Goal: Task Accomplishment & Management: Manage account settings

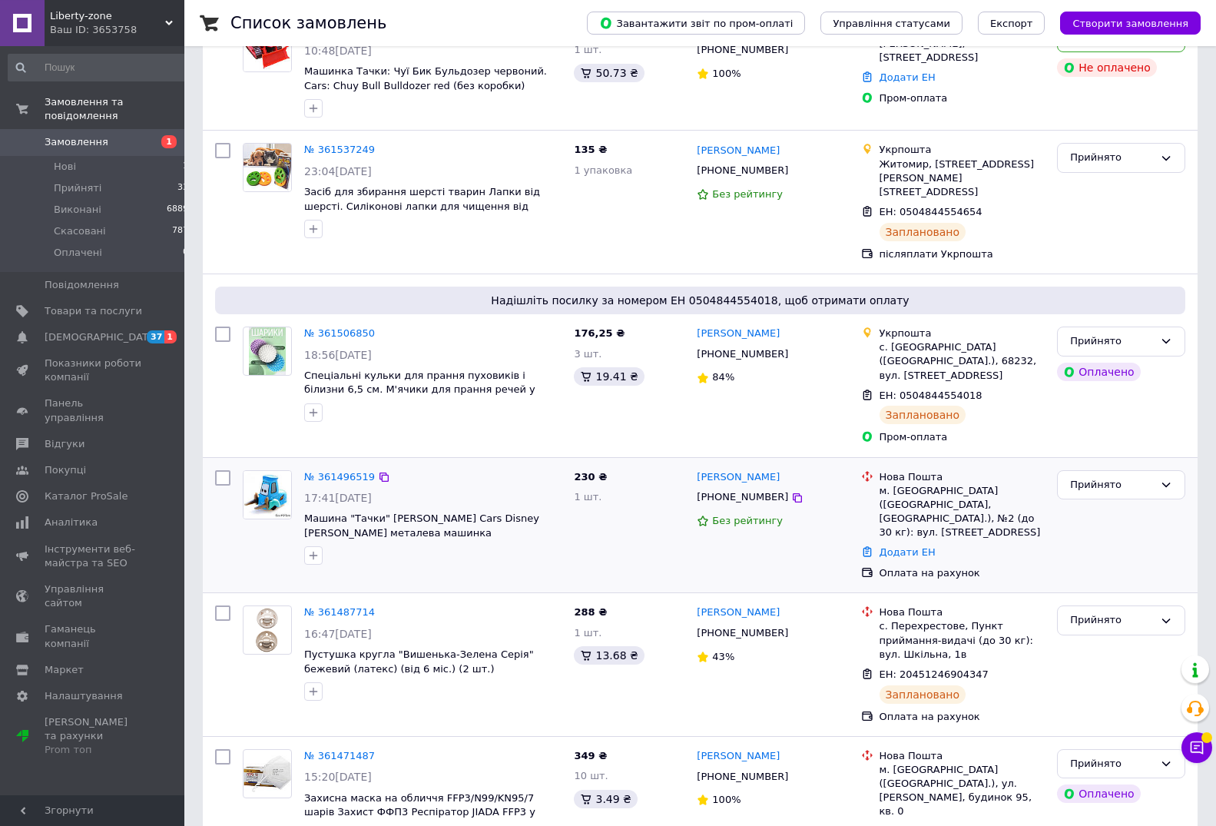
scroll to position [157, 0]
click at [332, 470] on link "№ 361496519" at bounding box center [339, 476] width 71 height 12
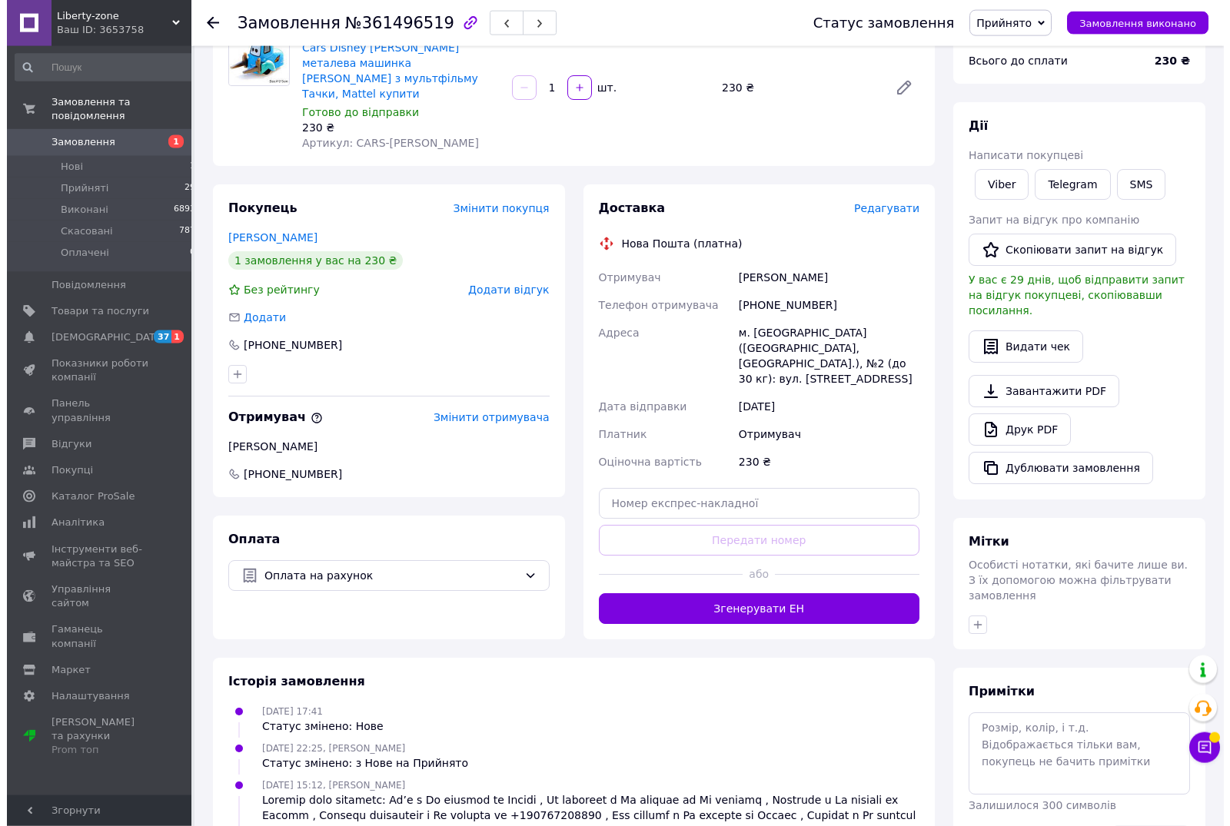
scroll to position [157, 0]
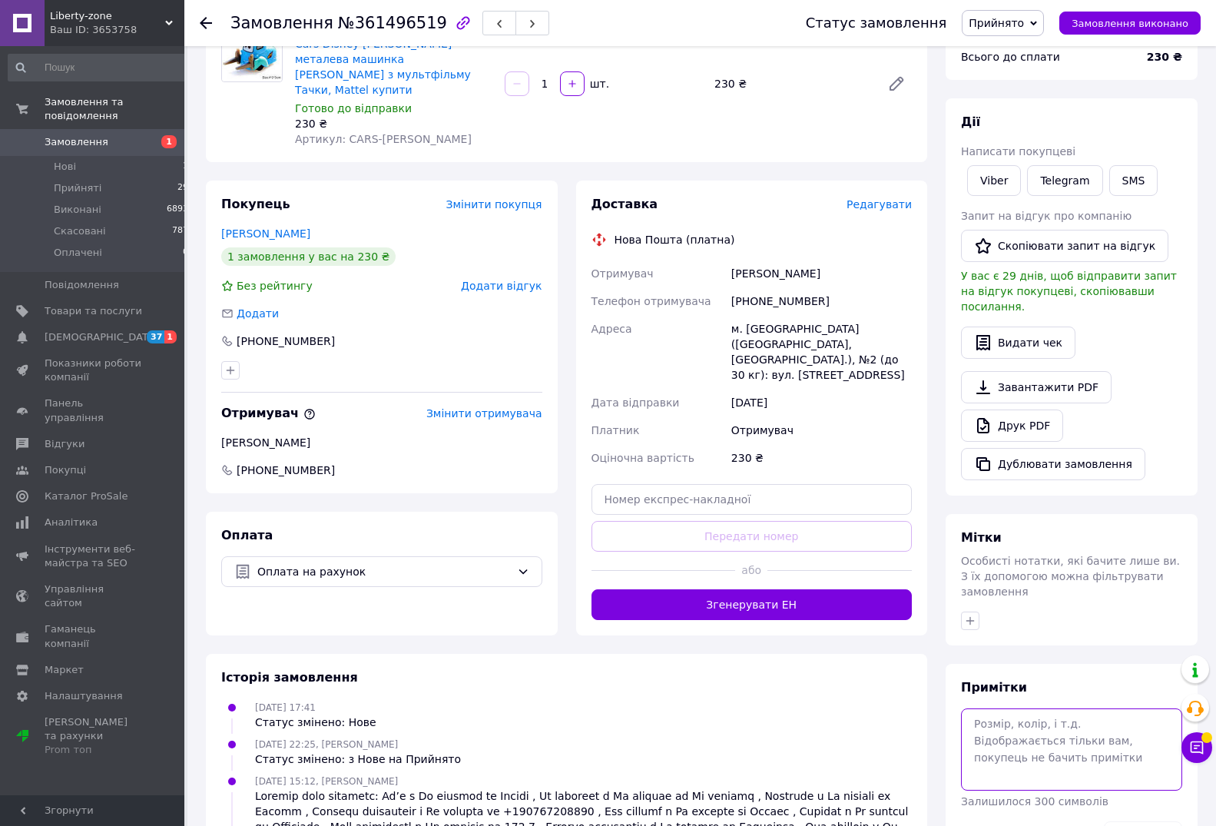
click at [1044, 709] on textarea at bounding box center [1071, 749] width 221 height 81
click at [1072, 712] on textarea "Оплачено!!!! Ввдправити ввечері!!!!!!!!!" at bounding box center [1071, 749] width 221 height 81
type textarea "Оплачено!!!! Ввдправити ввечері 100%!!!!!!!!!"
click at [1157, 821] on button "Зберегти" at bounding box center [1143, 836] width 78 height 31
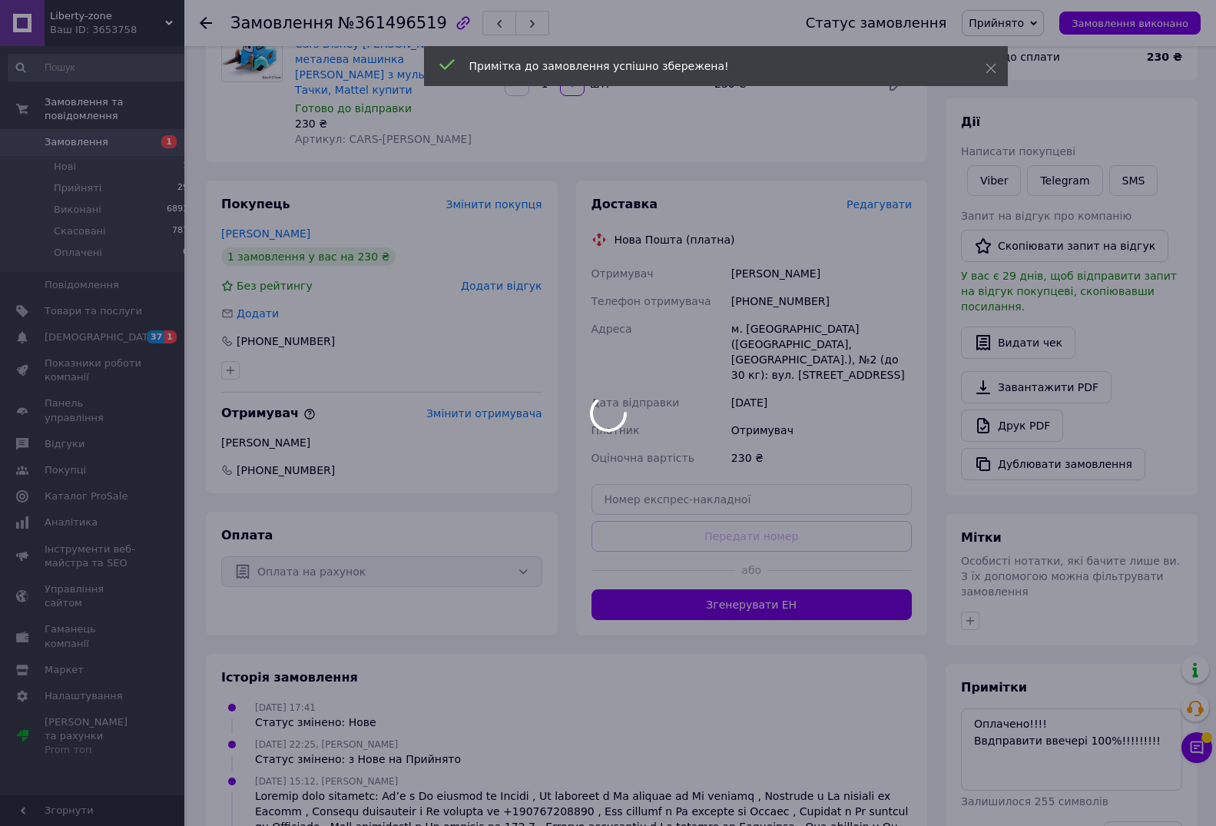
click at [881, 177] on div at bounding box center [608, 413] width 1216 height 826
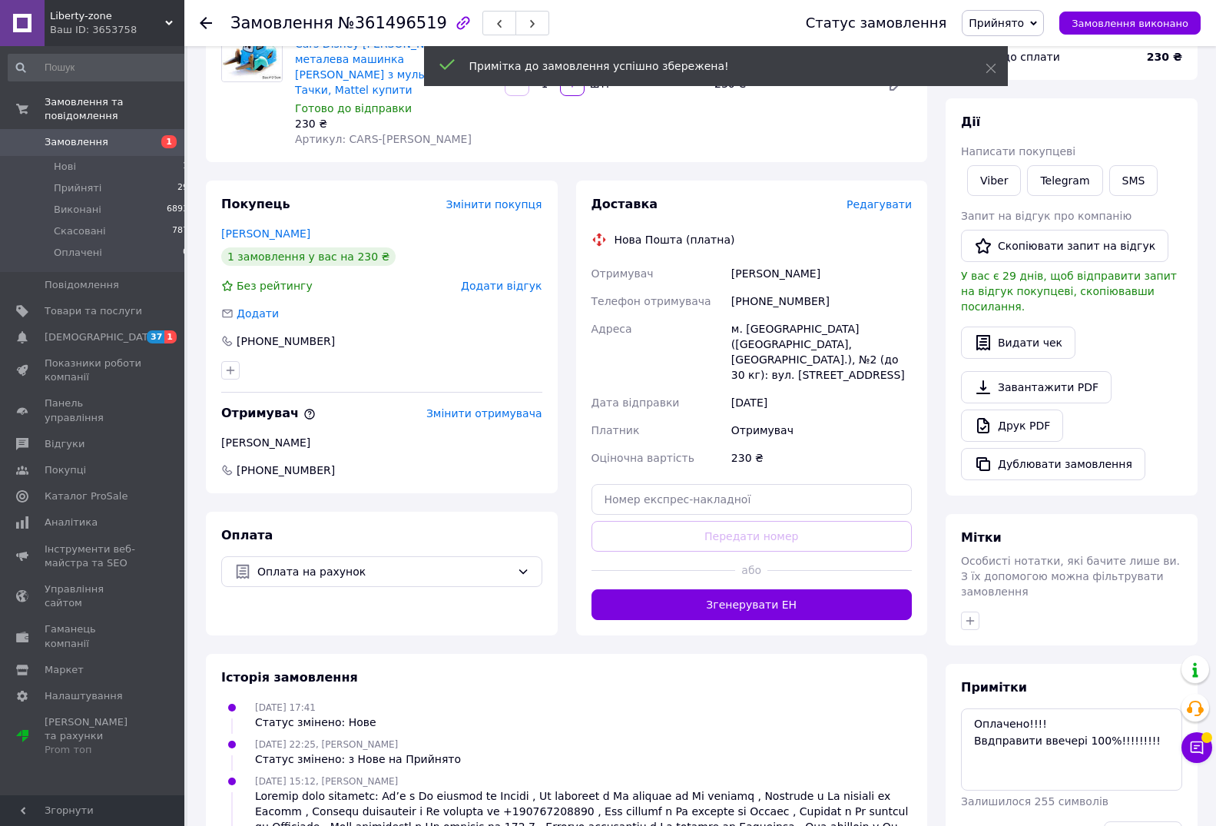
click at [891, 198] on span "Редагувати" at bounding box center [879, 204] width 65 height 12
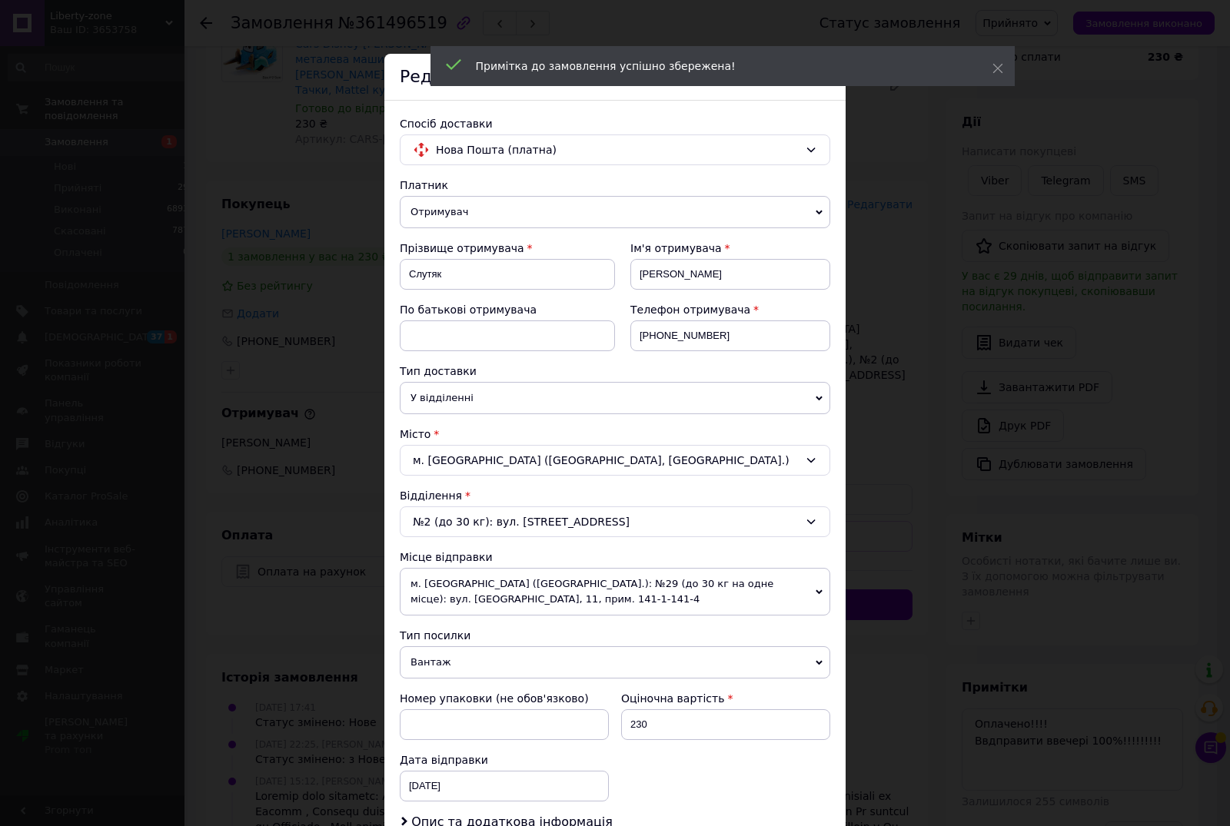
scroll to position [237, 0]
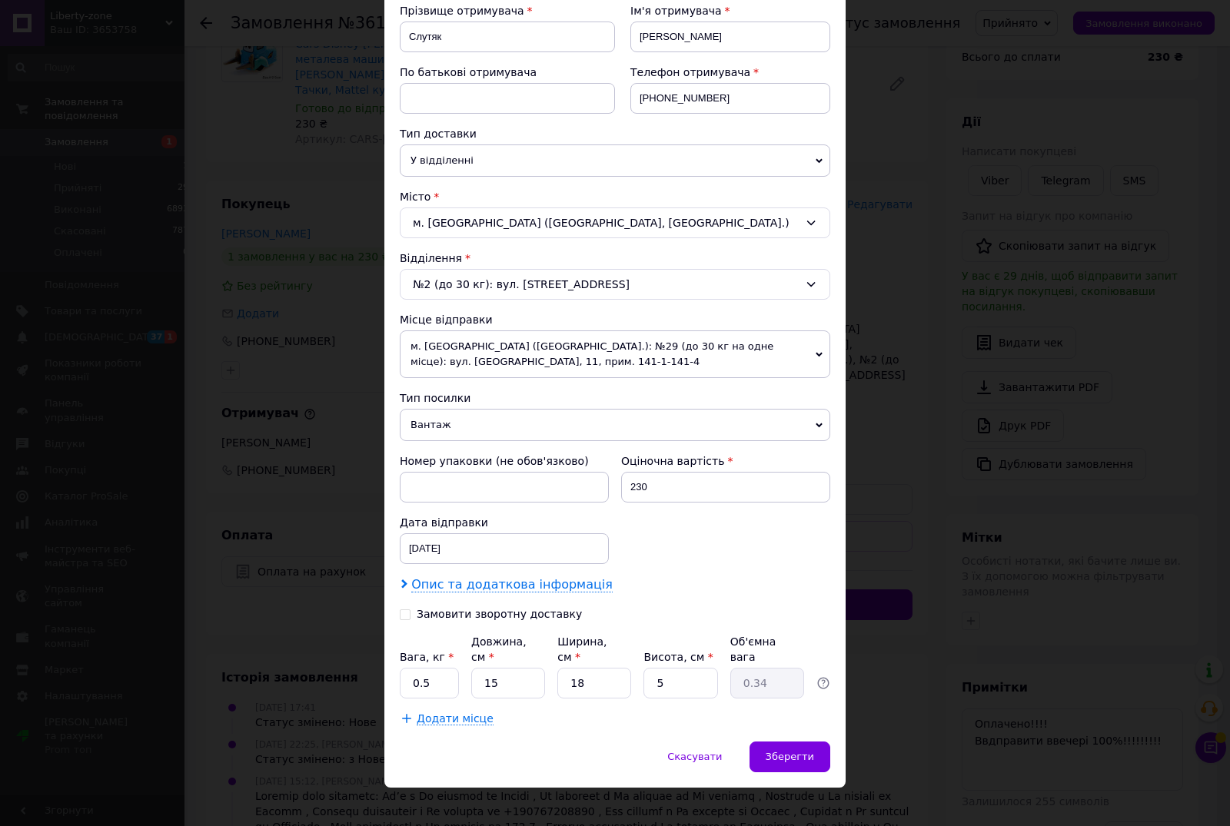
click at [517, 586] on span "Опис та додаткова інформація" at bounding box center [511, 584] width 201 height 15
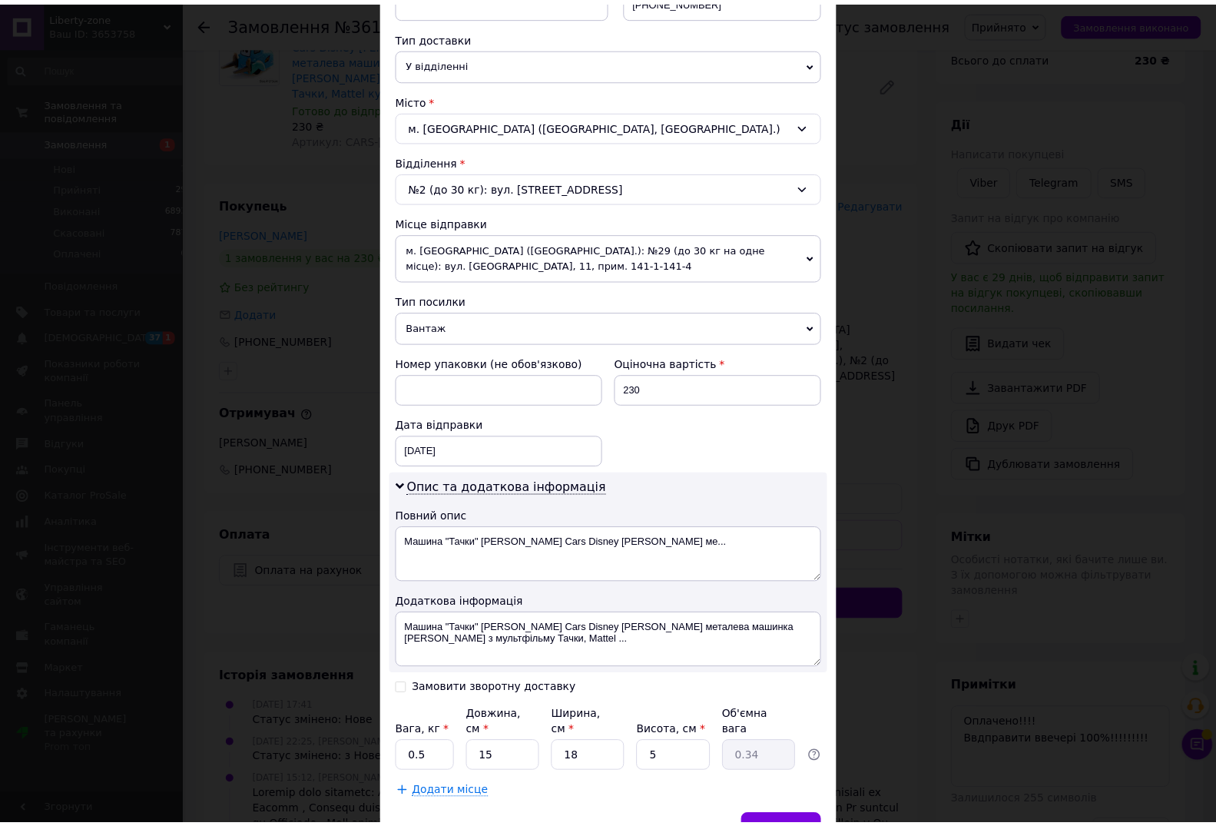
scroll to position [436, 0]
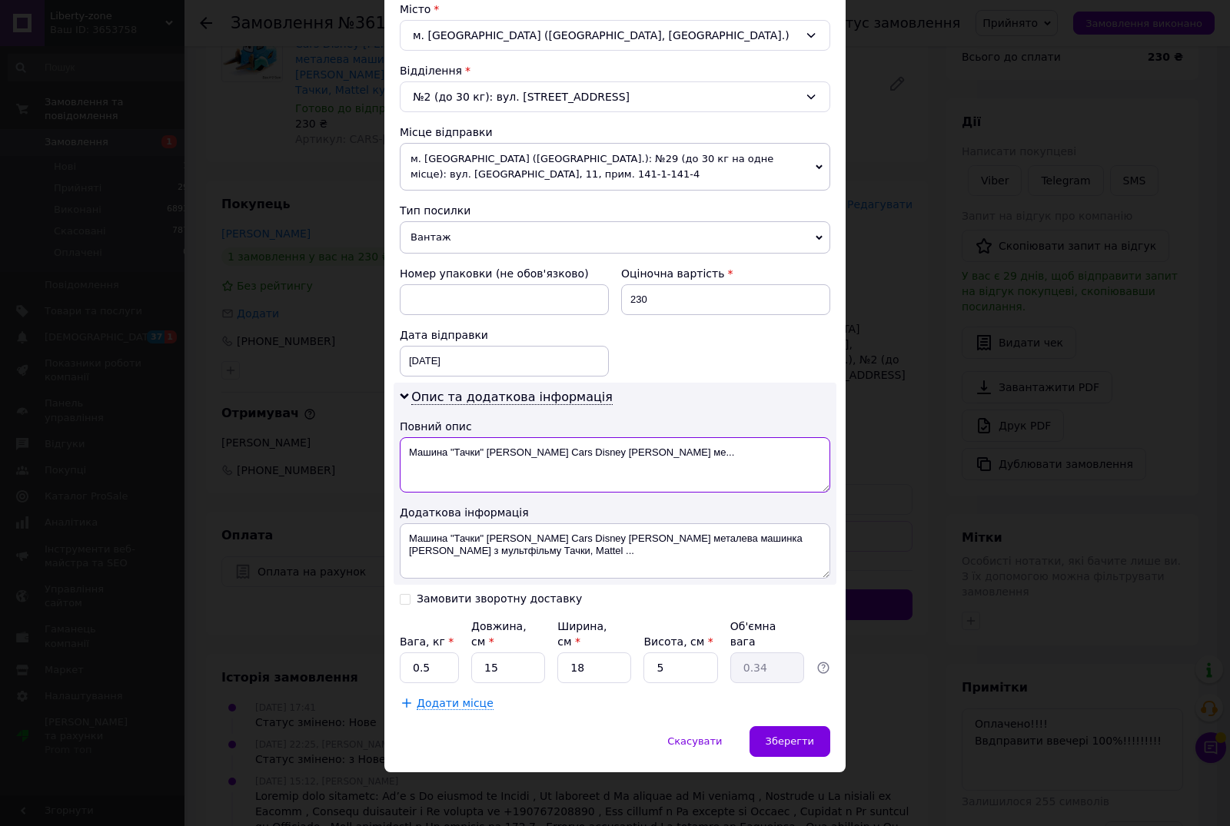
click at [669, 443] on textarea "Машина "Тачки" [PERSON_NAME] Cars Disney [PERSON_NAME] ме..." at bounding box center [615, 464] width 430 height 55
type textarea "Машина "Тачки" [PERSON_NAME] Cars Disney [PERSON_NAME]"
click at [778, 741] on span "Зберегти" at bounding box center [789, 741] width 48 height 12
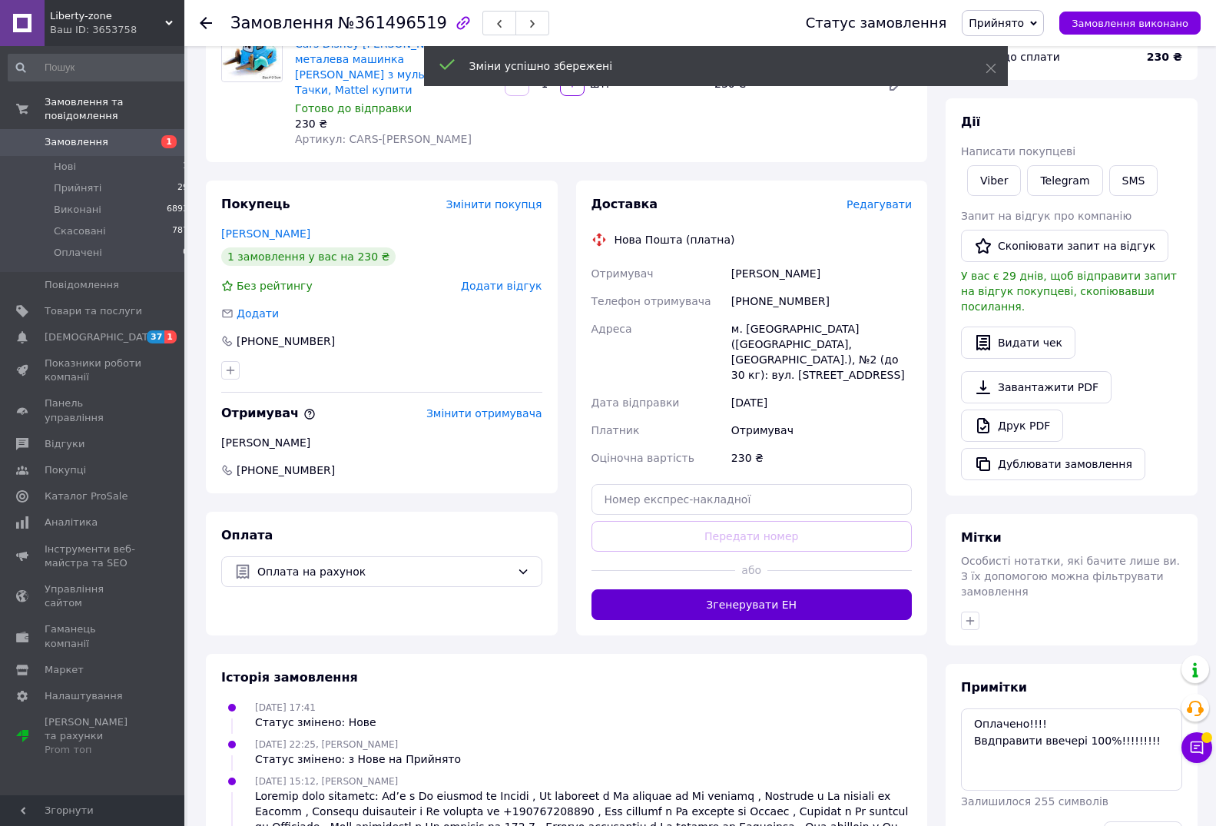
click at [797, 589] on button "Згенерувати ЕН" at bounding box center [752, 604] width 321 height 31
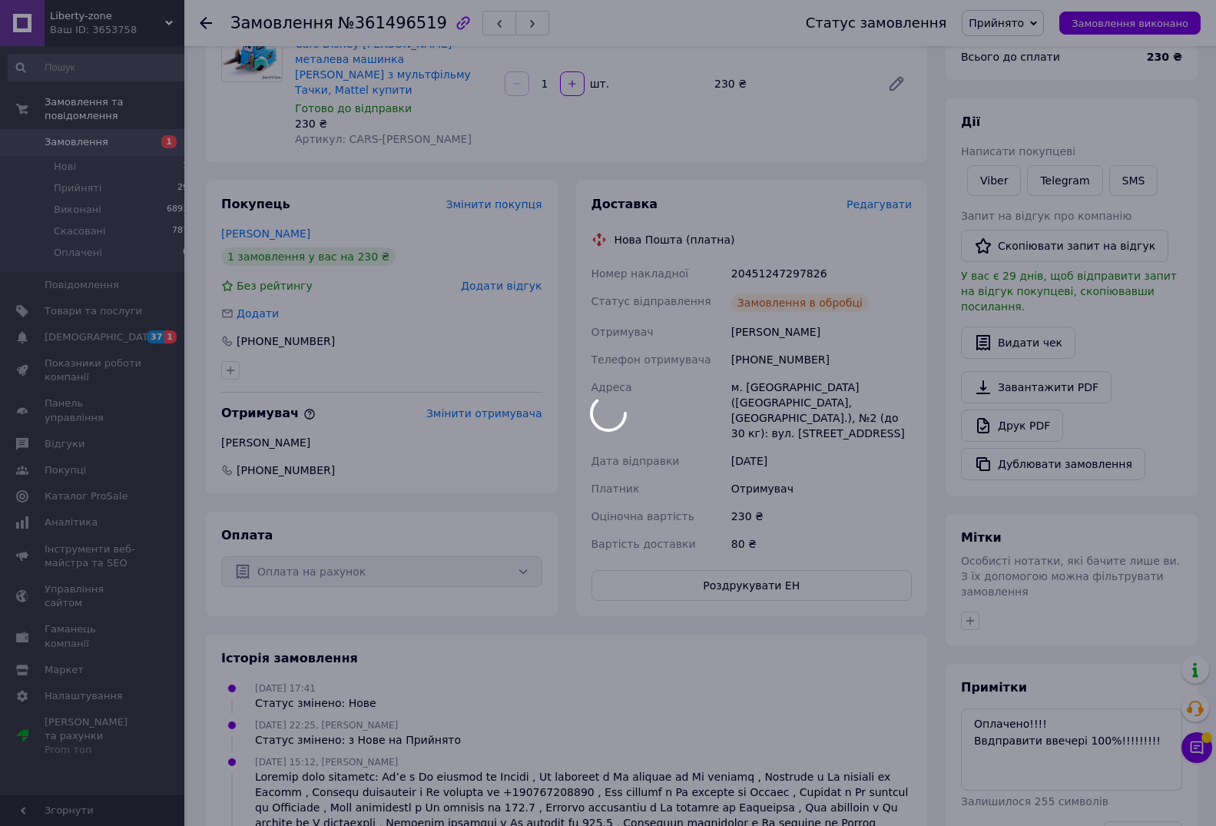
click at [1192, 751] on div at bounding box center [608, 413] width 1216 height 826
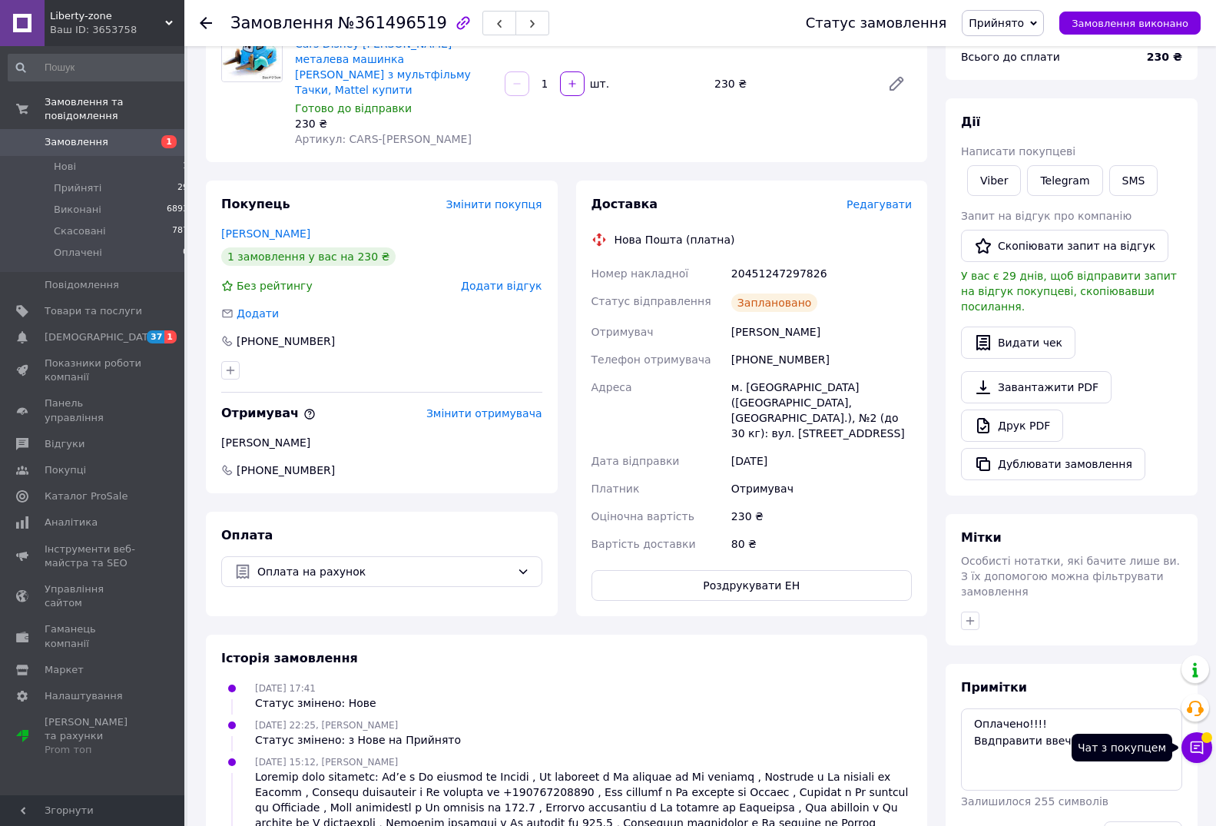
click at [1202, 747] on icon at bounding box center [1197, 747] width 15 height 15
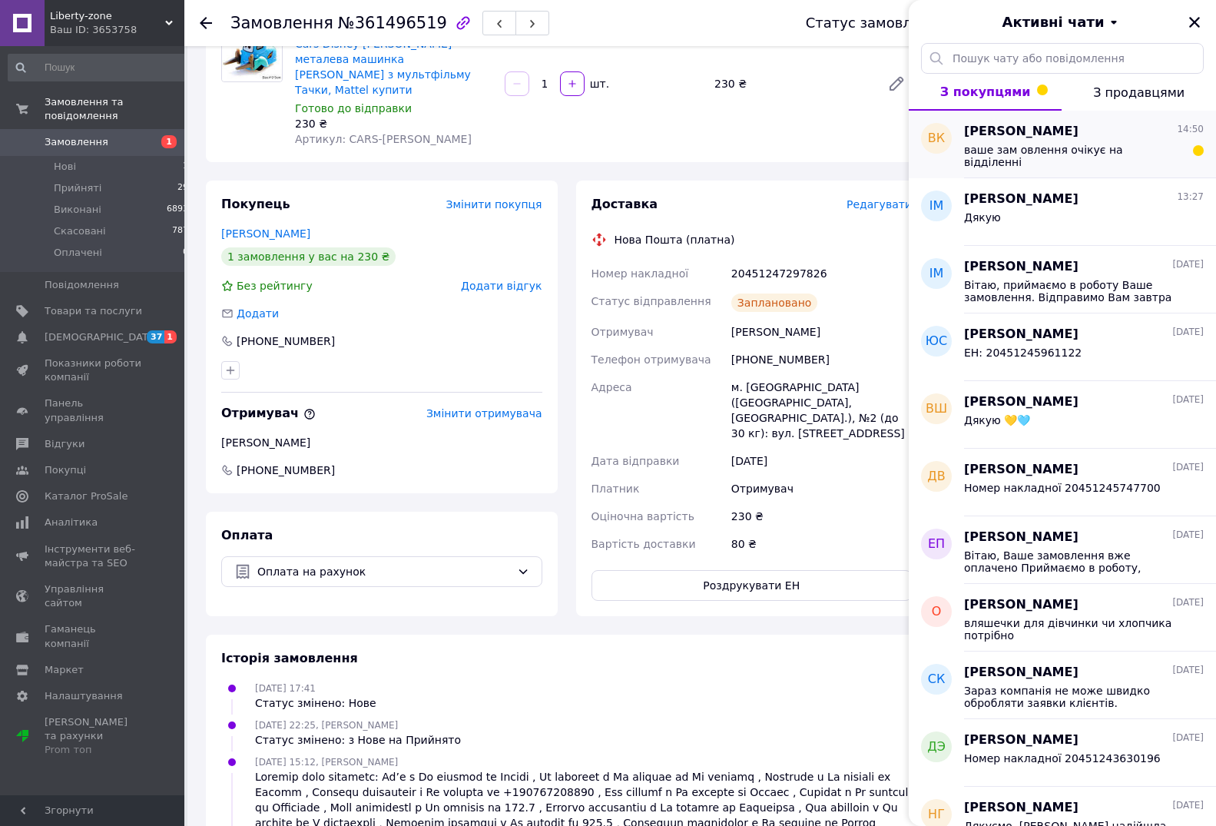
click at [1044, 149] on span "ваше зам овлення очікує на відділенні" at bounding box center [1073, 156] width 218 height 25
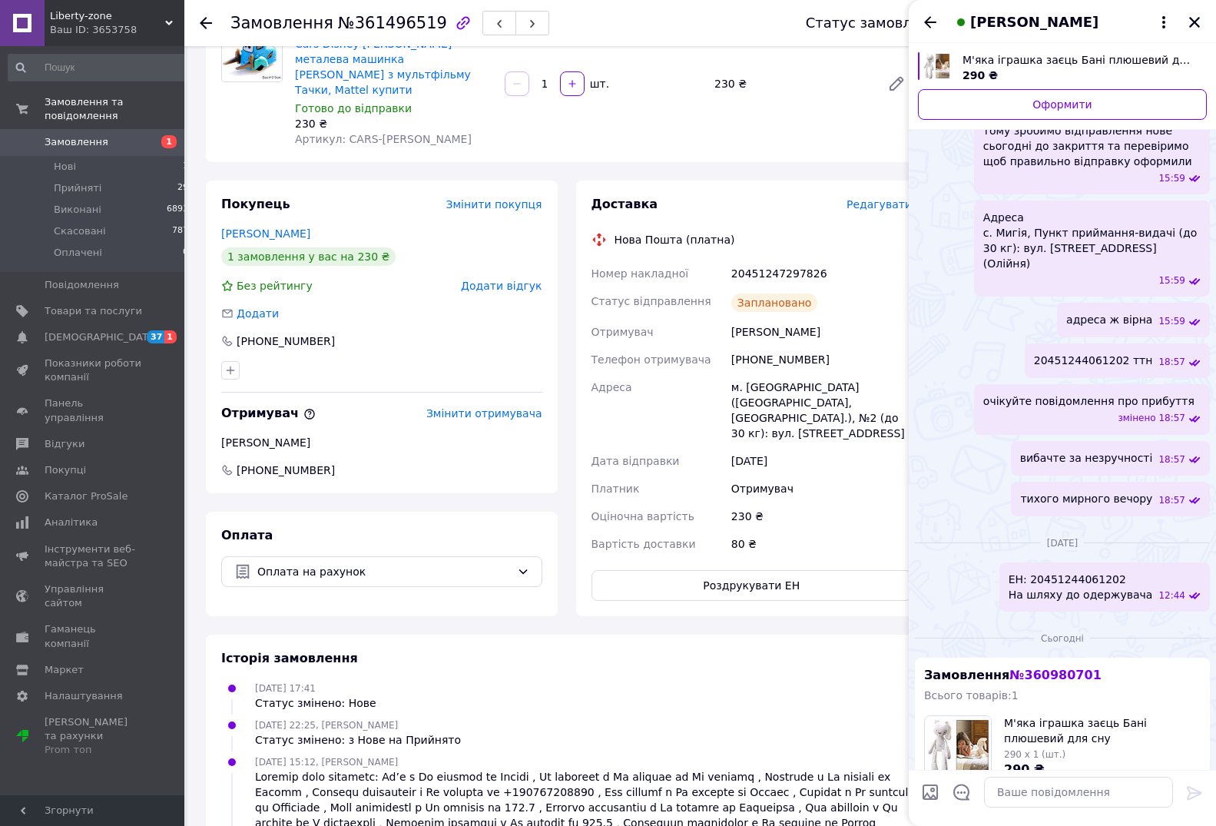
scroll to position [960, 0]
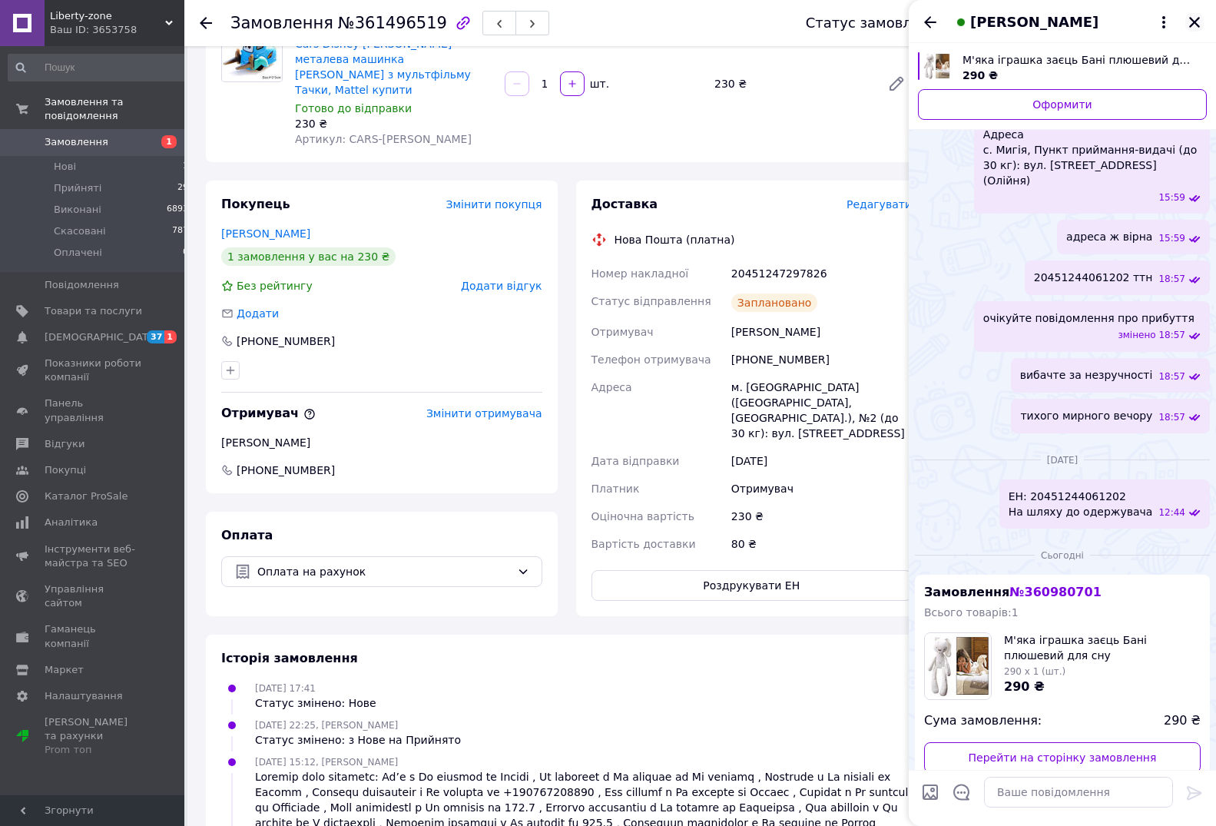
click at [1194, 20] on icon "Закрити" at bounding box center [1195, 22] width 14 height 14
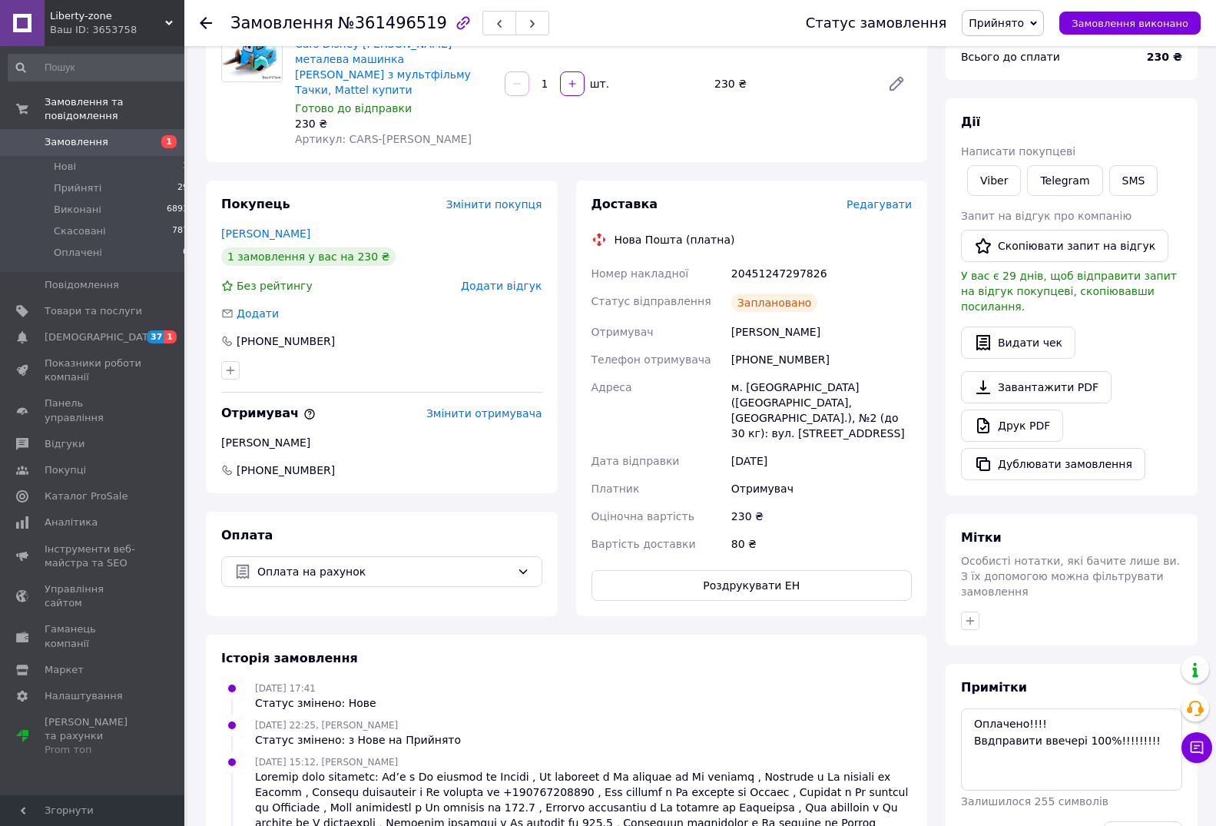
click at [95, 135] on span "Замовлення" at bounding box center [77, 142] width 64 height 14
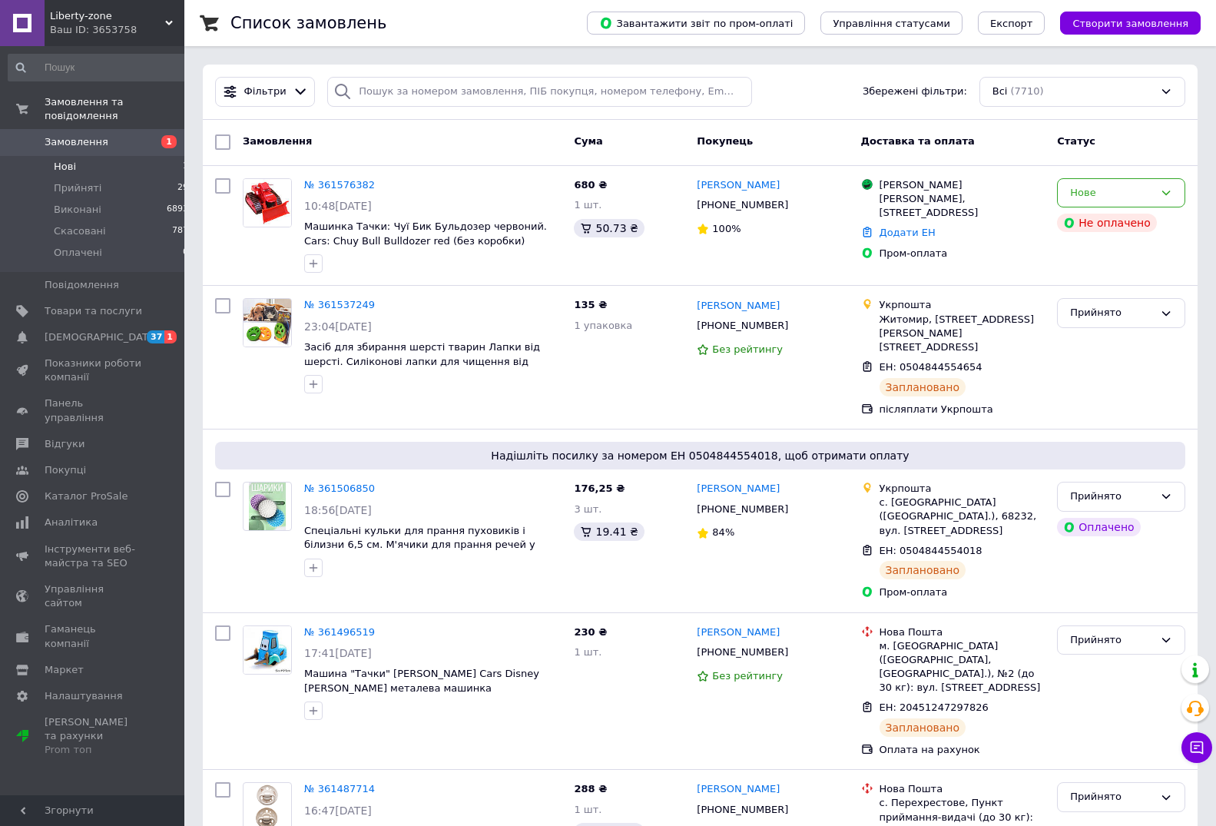
click at [66, 160] on span "Нові" at bounding box center [65, 167] width 22 height 14
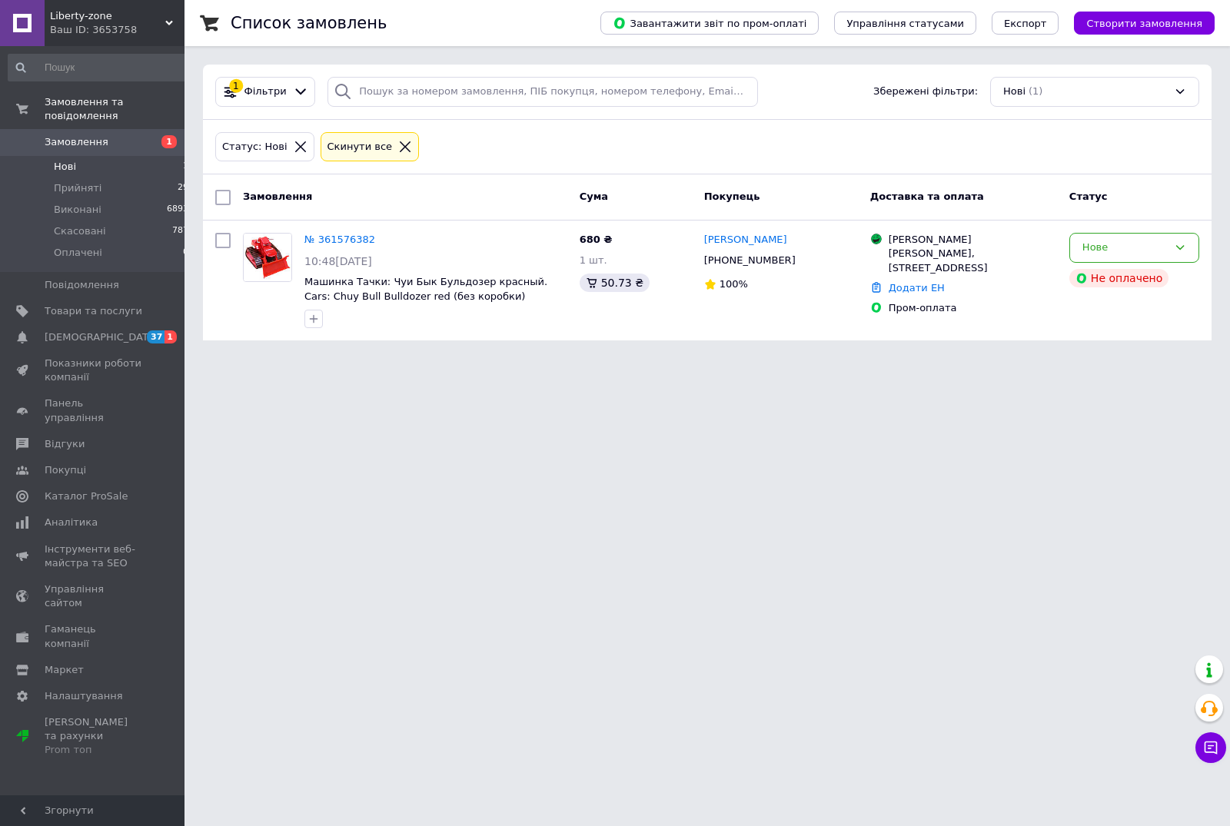
click at [100, 135] on span "Замовлення" at bounding box center [77, 142] width 64 height 14
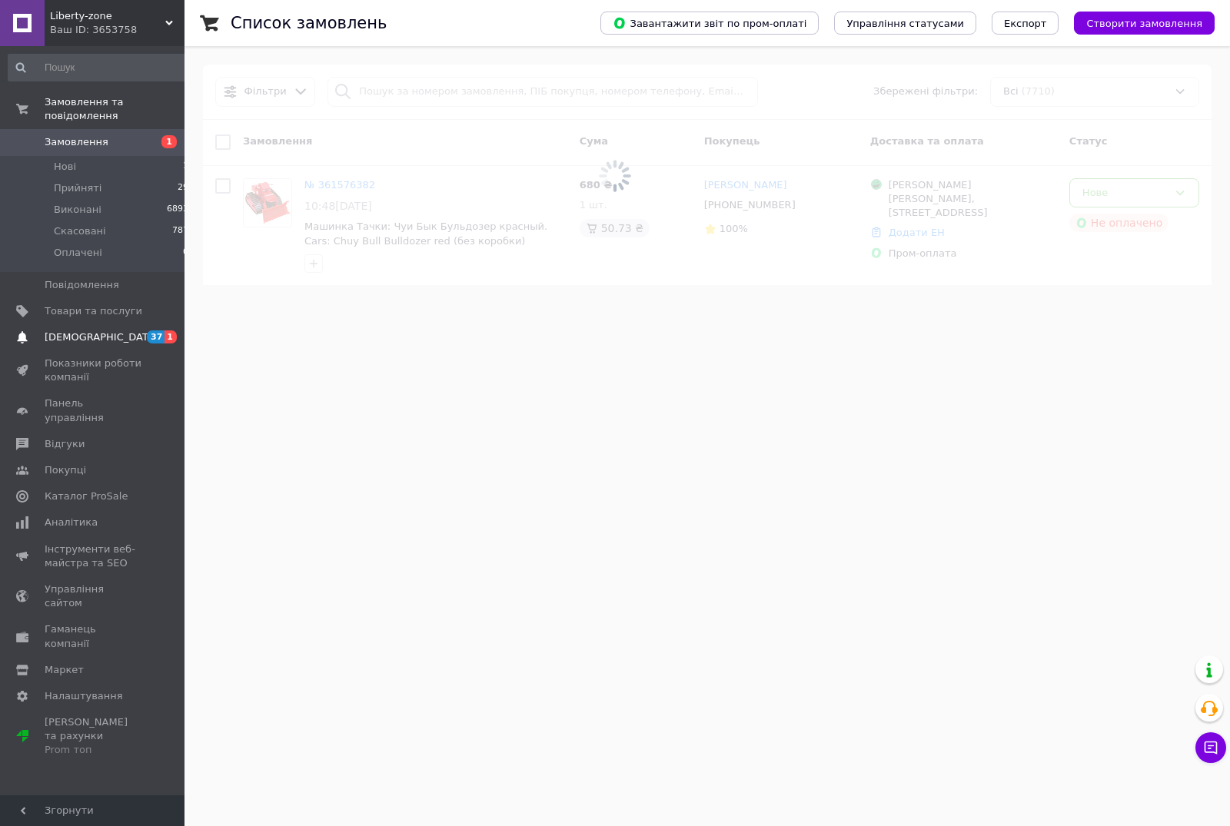
click at [75, 330] on span "[DEMOGRAPHIC_DATA]" at bounding box center [102, 337] width 114 height 14
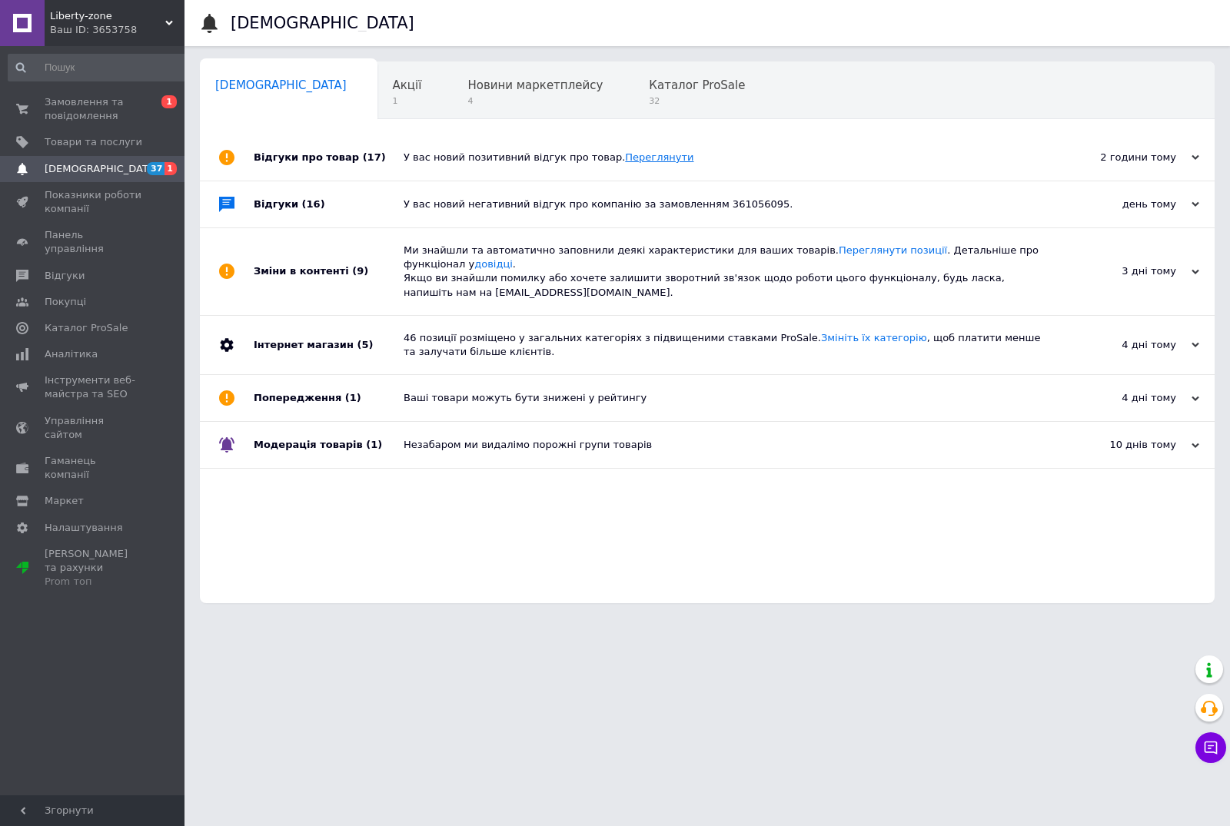
click at [640, 156] on link "Переглянути" at bounding box center [659, 157] width 68 height 12
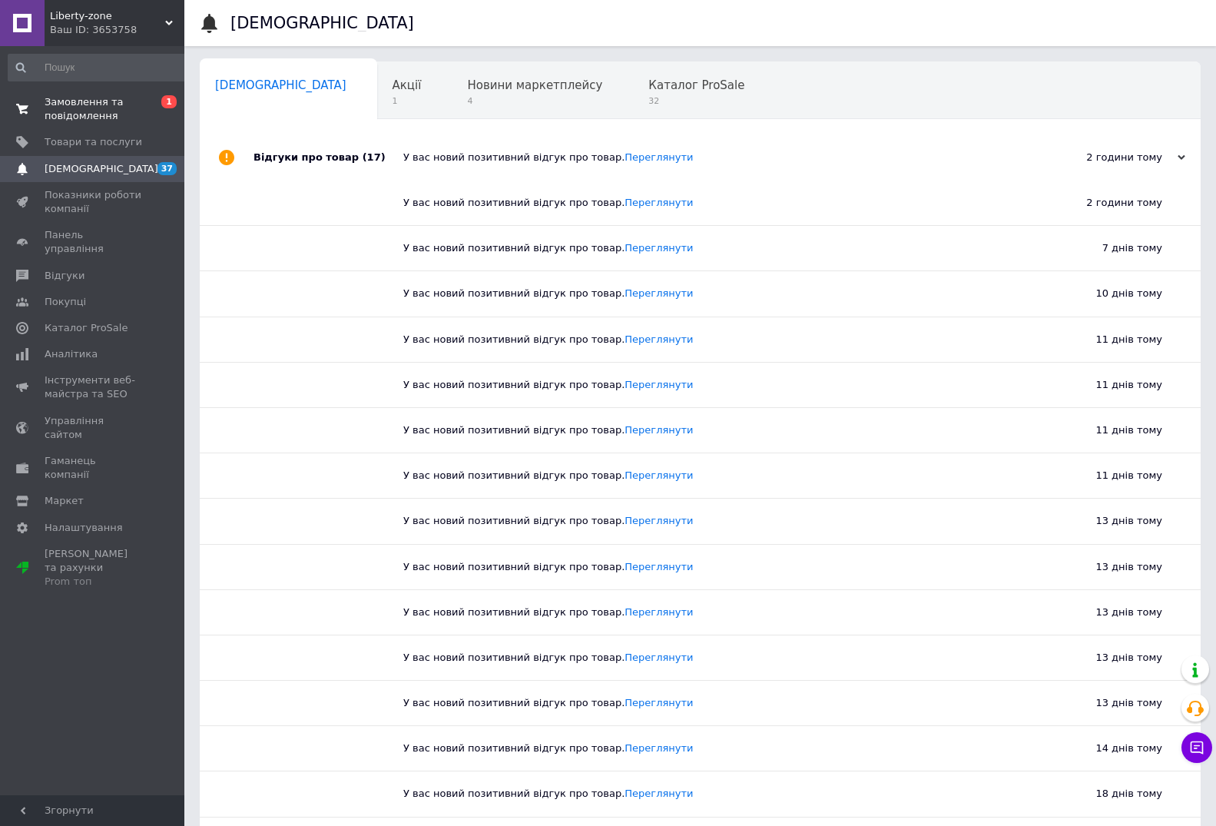
click at [98, 110] on span "Замовлення та повідомлення" at bounding box center [94, 109] width 98 height 28
